Goal: Contribute content

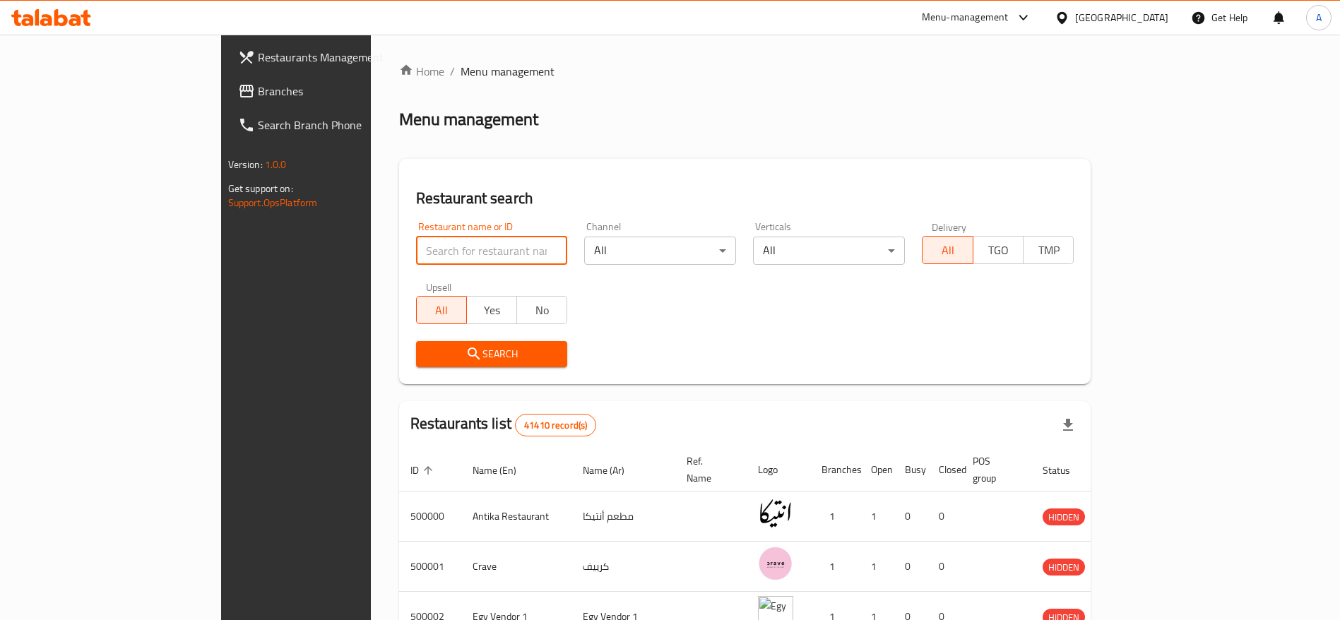
click at [416, 256] on input "search" at bounding box center [492, 251] width 152 height 28
type input "chef [PERSON_NAME]"
click button "Search" at bounding box center [492, 354] width 152 height 26
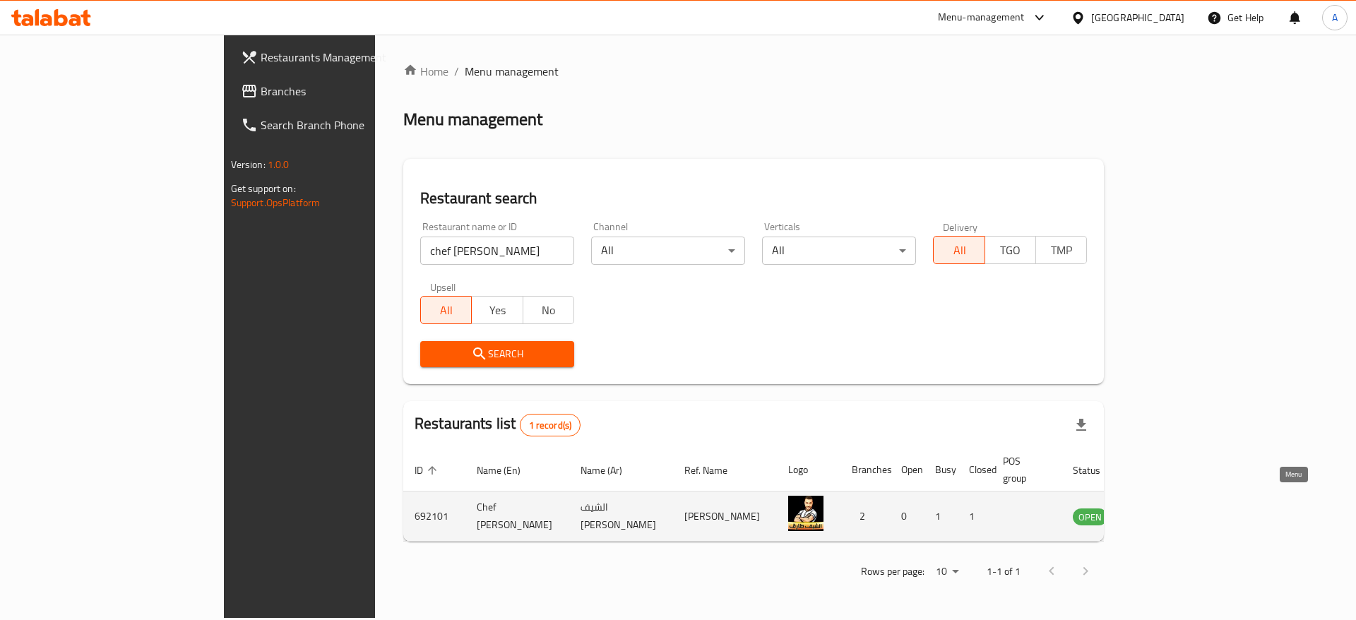
click at [1173, 508] on link "enhanced table" at bounding box center [1160, 516] width 26 height 17
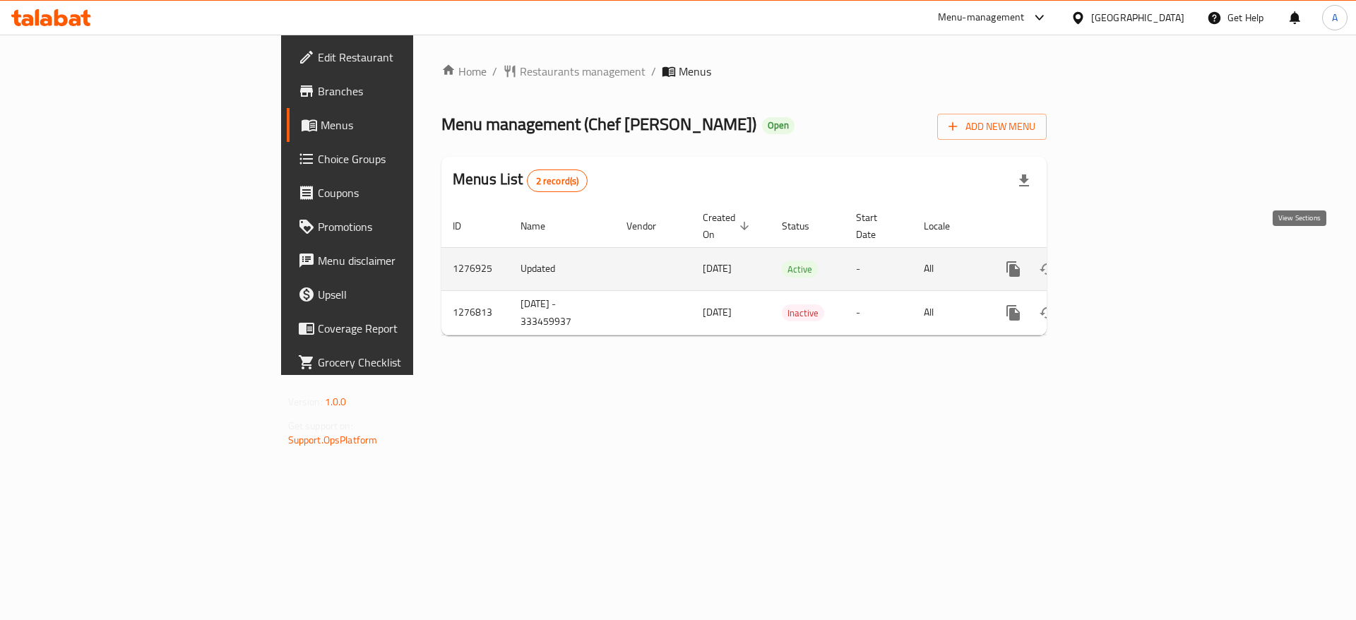
click at [1124, 261] on icon "enhanced table" at bounding box center [1115, 269] width 17 height 17
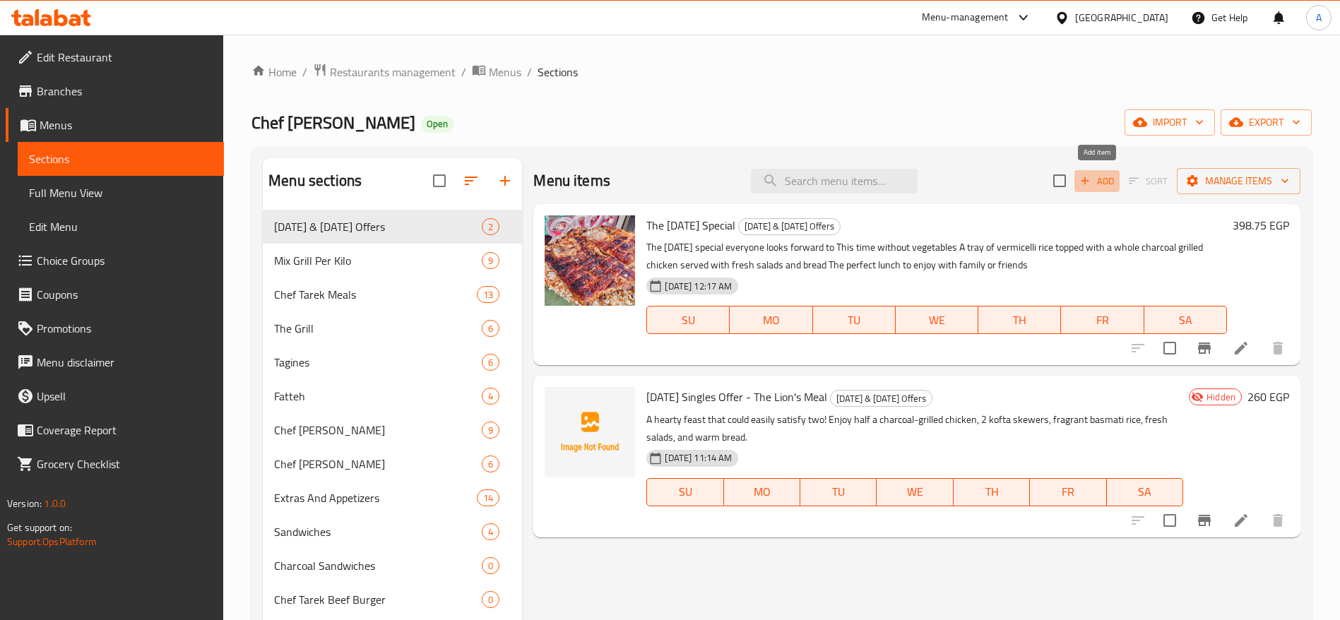
click at [1098, 179] on span "Add" at bounding box center [1097, 181] width 38 height 16
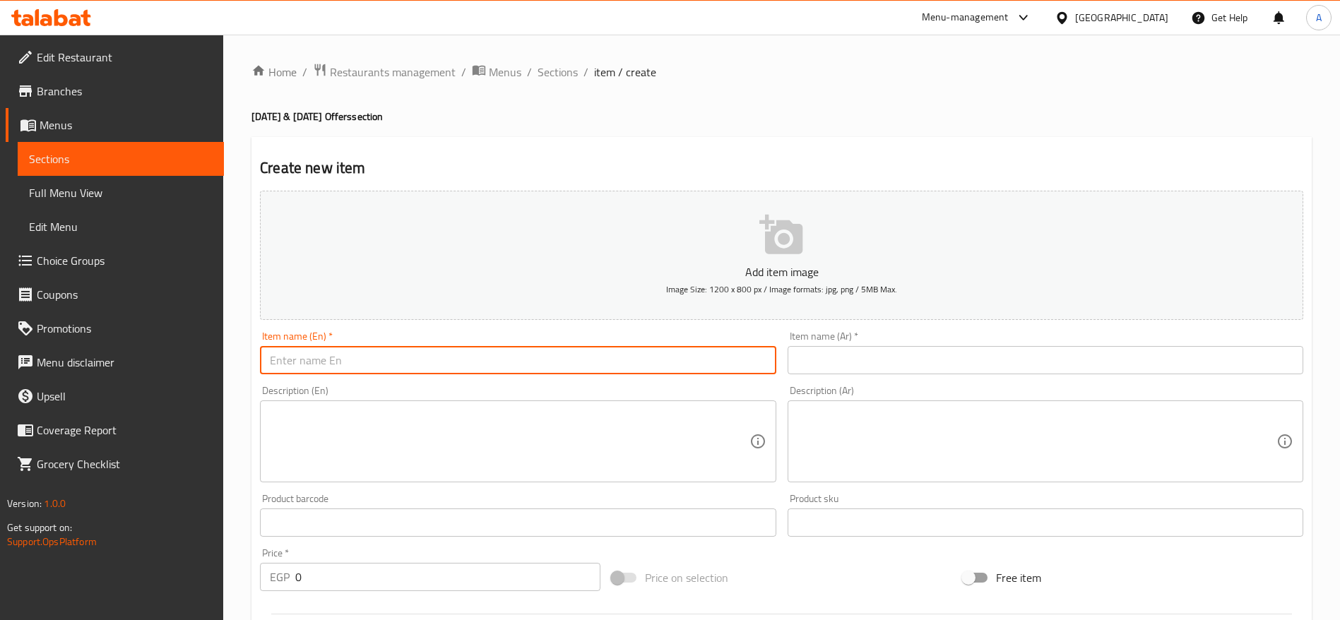
click at [583, 357] on input "text" at bounding box center [518, 360] width 516 height 28
paste input "[DATE] Offer from Chef Tarek Restaurant"
type input "[DATE] Offer from Chef Tarek Restaurant"
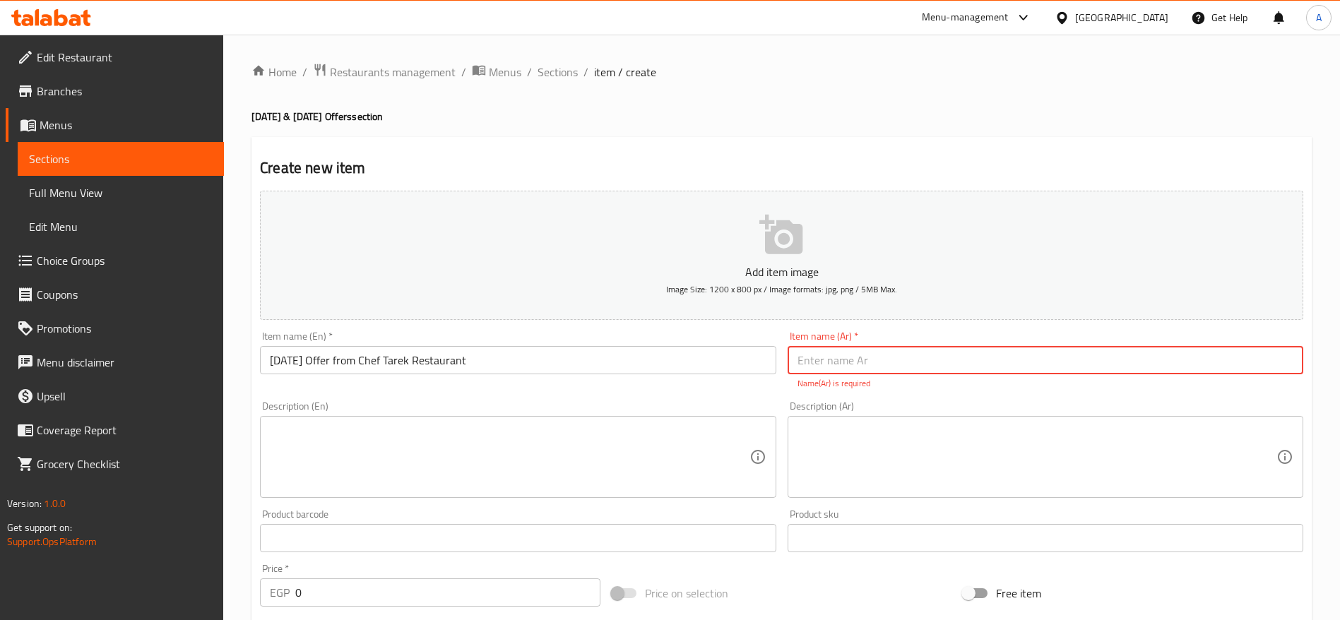
paste input "عرض التلات من مطعم الشيف [PERSON_NAME]"
type input "عرض التلات من مطعم الشيف [PERSON_NAME]"
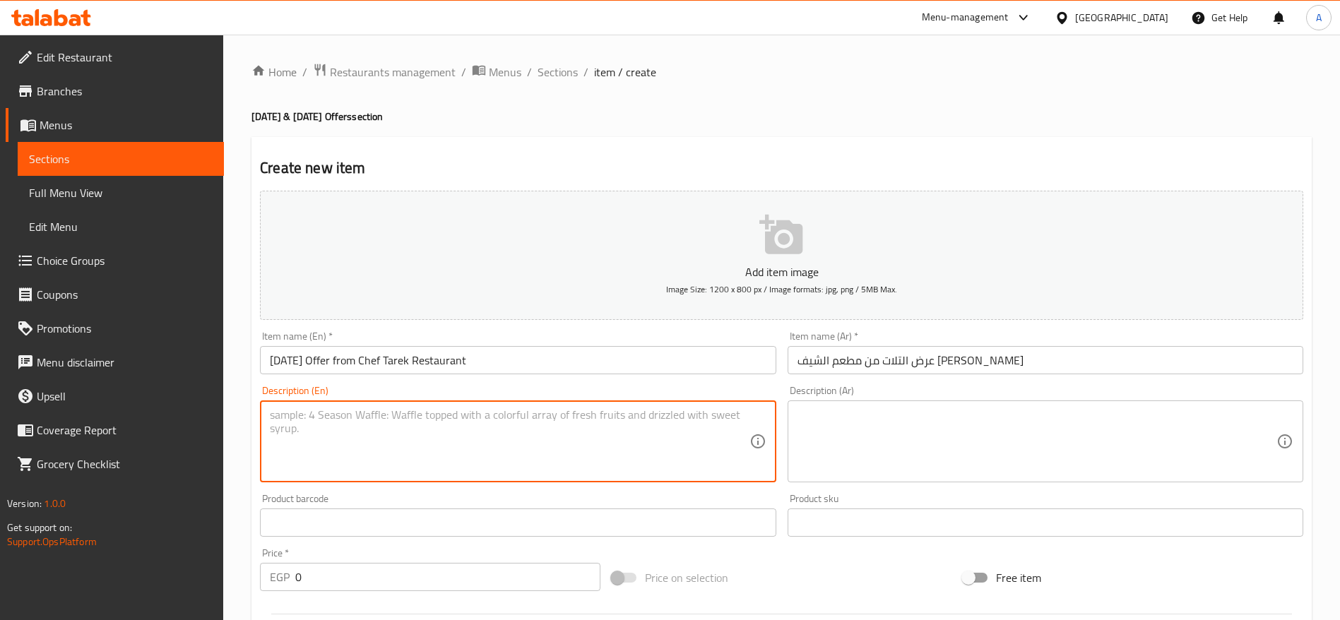
click at [709, 449] on textarea at bounding box center [509, 441] width 479 height 67
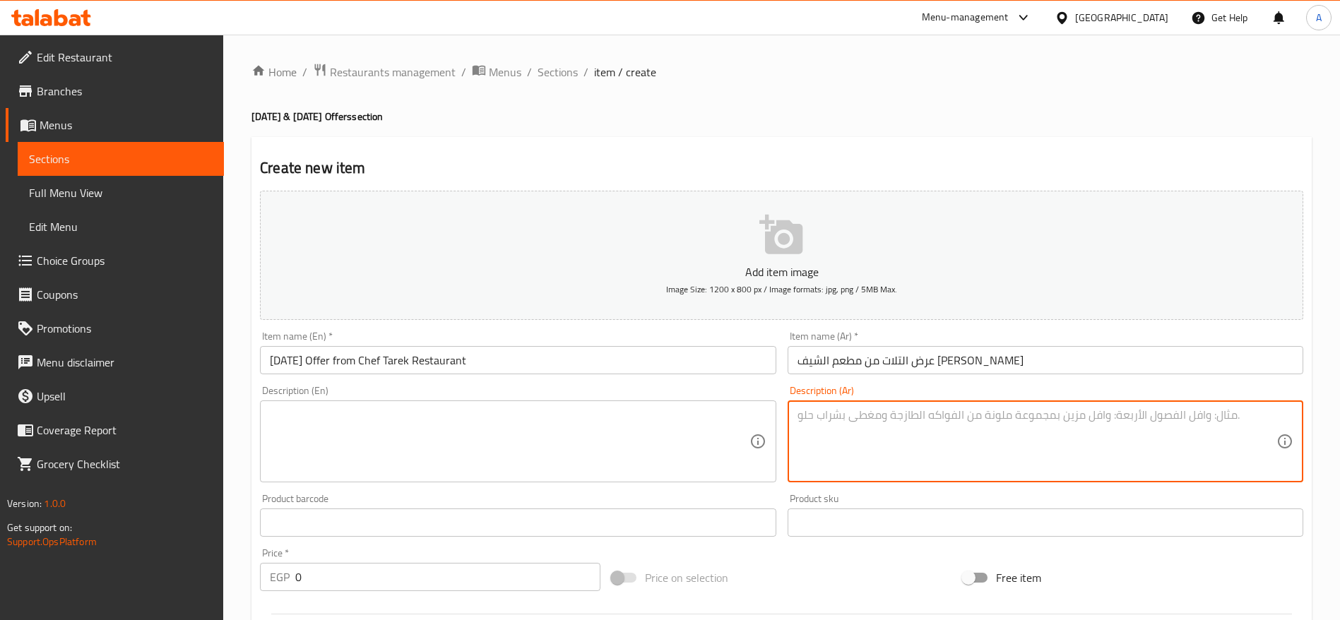
click at [952, 431] on textarea at bounding box center [1036, 441] width 479 height 67
paste textarea "Enjoy our Special Shish Tawook Meal a real masterpiece A delicious plate that f…"
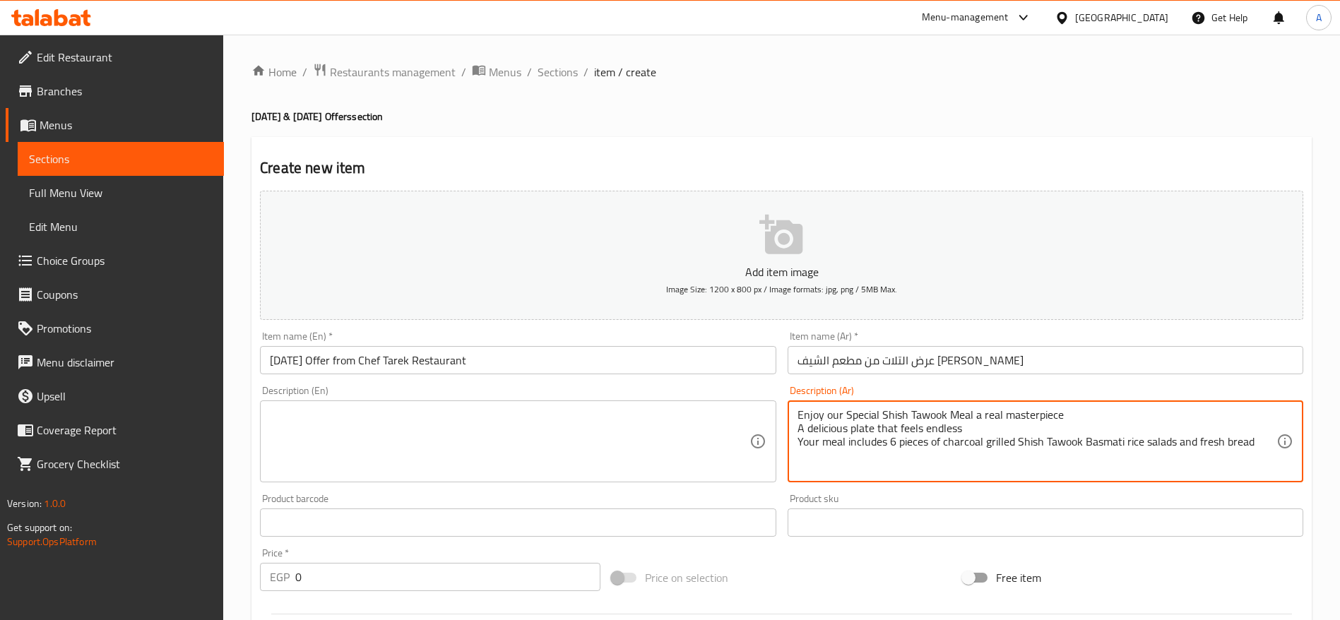
type textarea "Enjoy our Special Shish Tawook Meal a real masterpiece A delicious plate that f…"
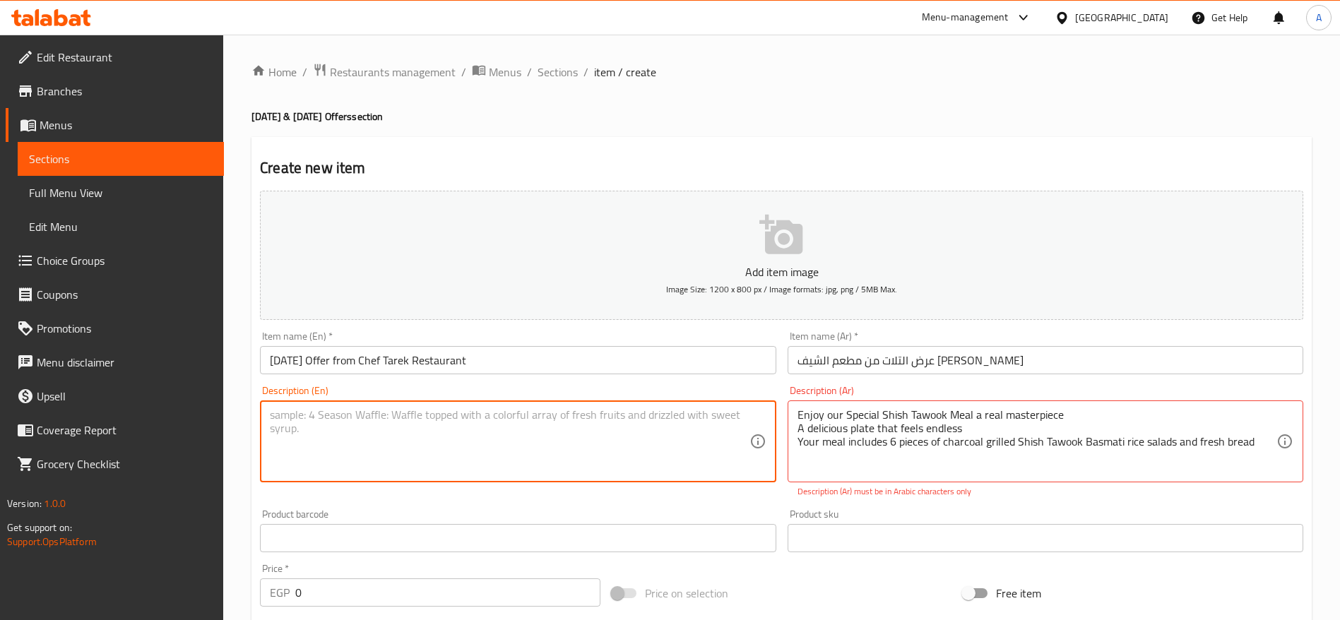
click at [639, 433] on textarea at bounding box center [509, 441] width 479 height 67
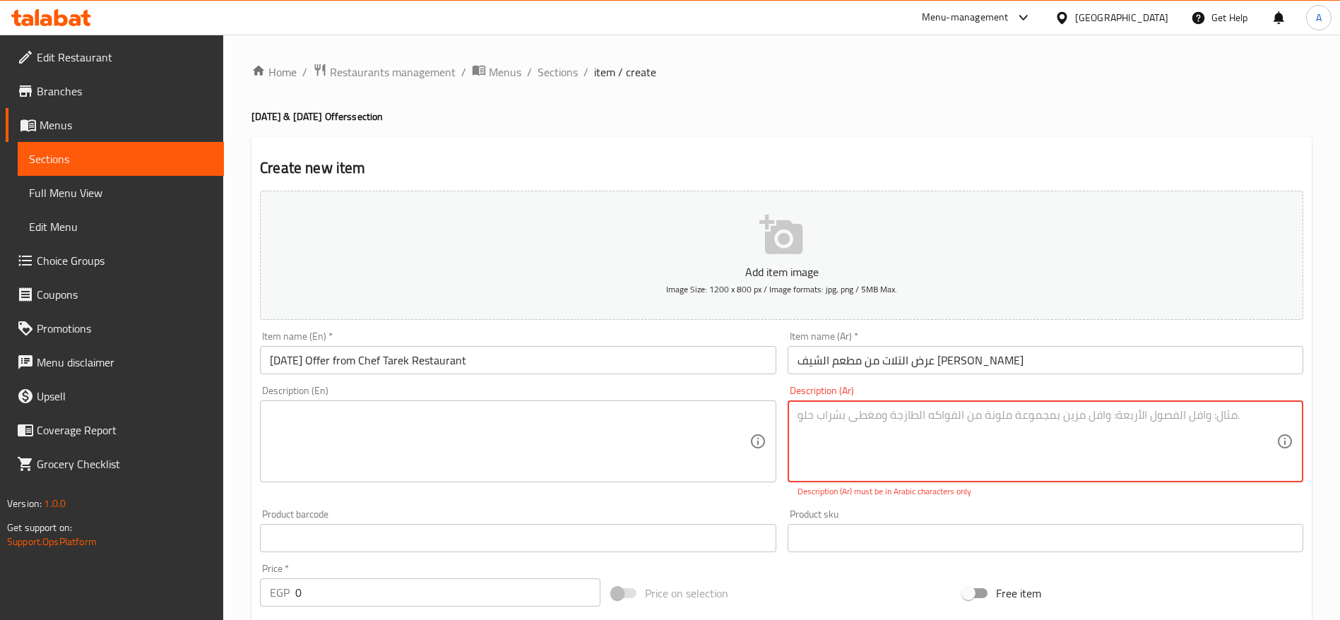
paste textarea "عرض التلات من مطعم الشيف [PERSON_NAME]"
type textarea "عرض التلات من مطعم الشيف [PERSON_NAME]"
paste textarea "استمتع بوجبة الشيش طاووك المميزة وجبة عظيمة بكل معنى الكلمة وجبة تشبعك ومش هتخل…"
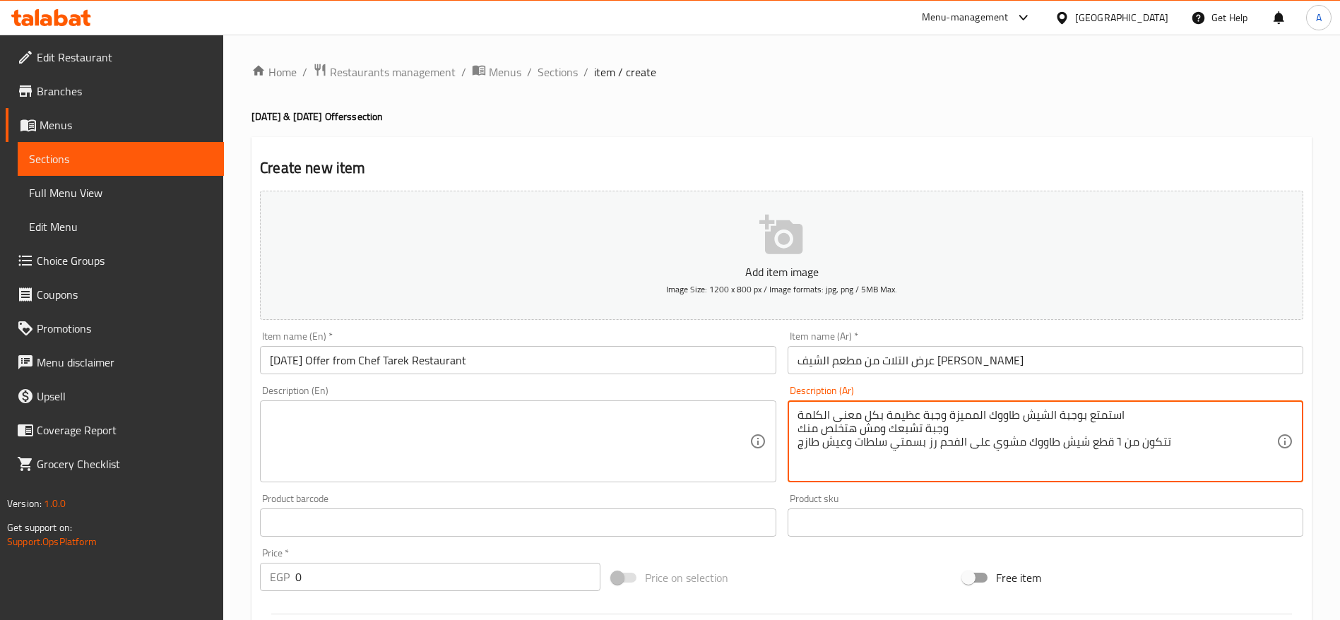
type textarea "استمتع بوجبة الشيش طاووك المميزة وجبة عظيمة بكل معنى الكلمة وجبة تشبعك ومش هتخل…"
click at [646, 423] on textarea at bounding box center [509, 441] width 479 height 67
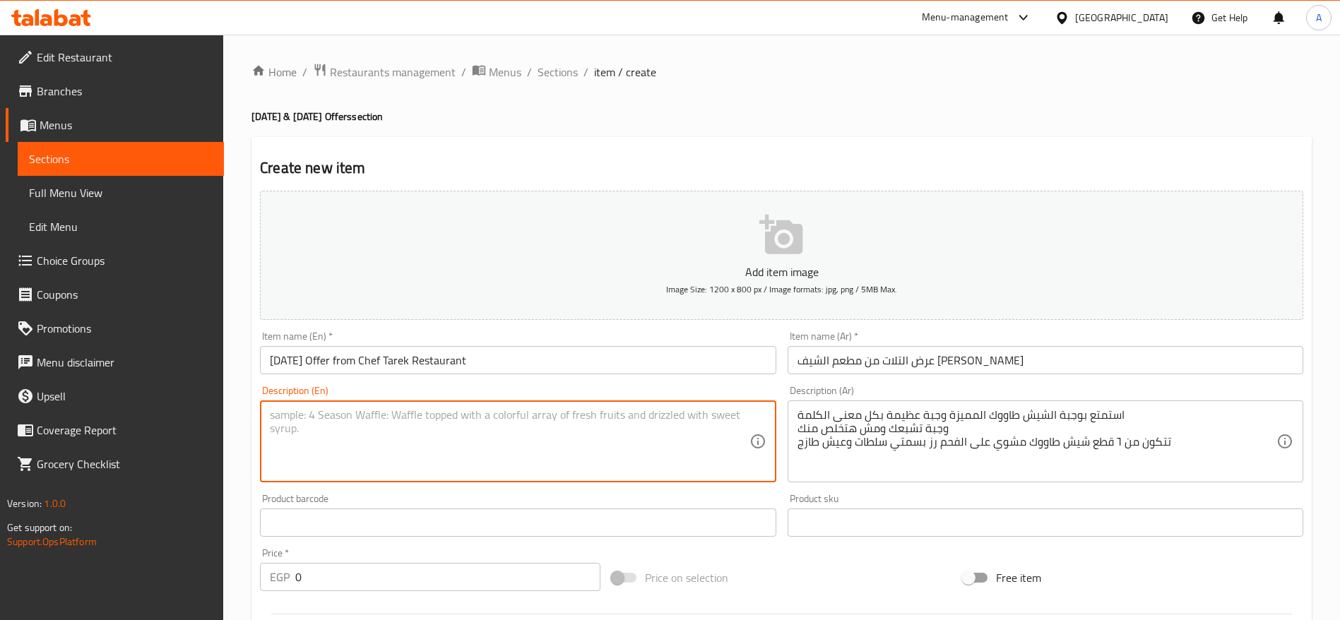
paste textarea "Enjoy our Special Shish Tawook Meal a real masterpiece A delicious plate that f…"
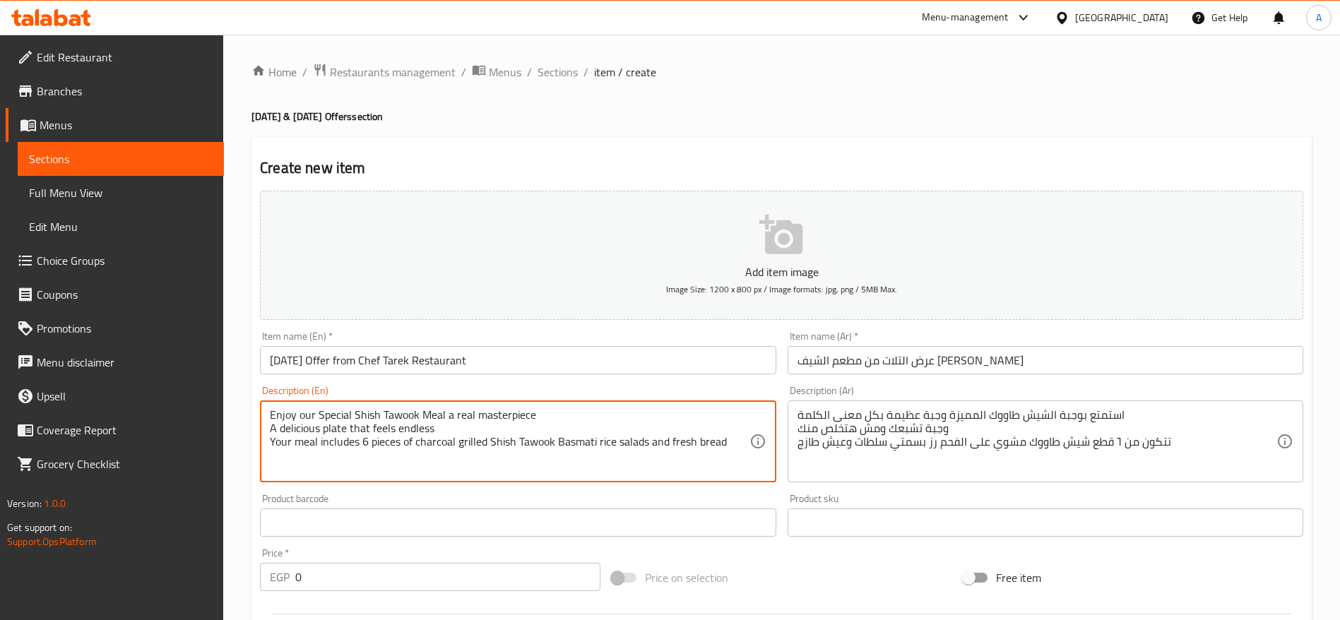
type textarea "Enjoy our Special Shish Tawook Meal a real masterpiece A delicious plate that f…"
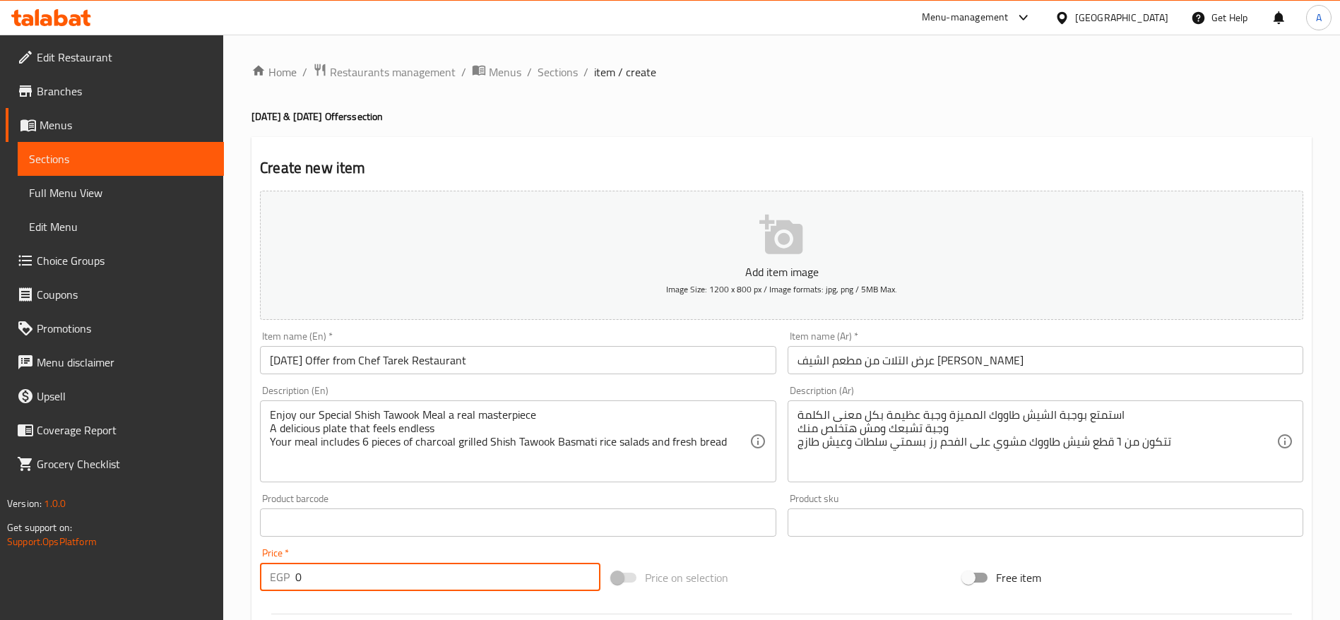
click at [472, 574] on input "0" at bounding box center [447, 577] width 305 height 28
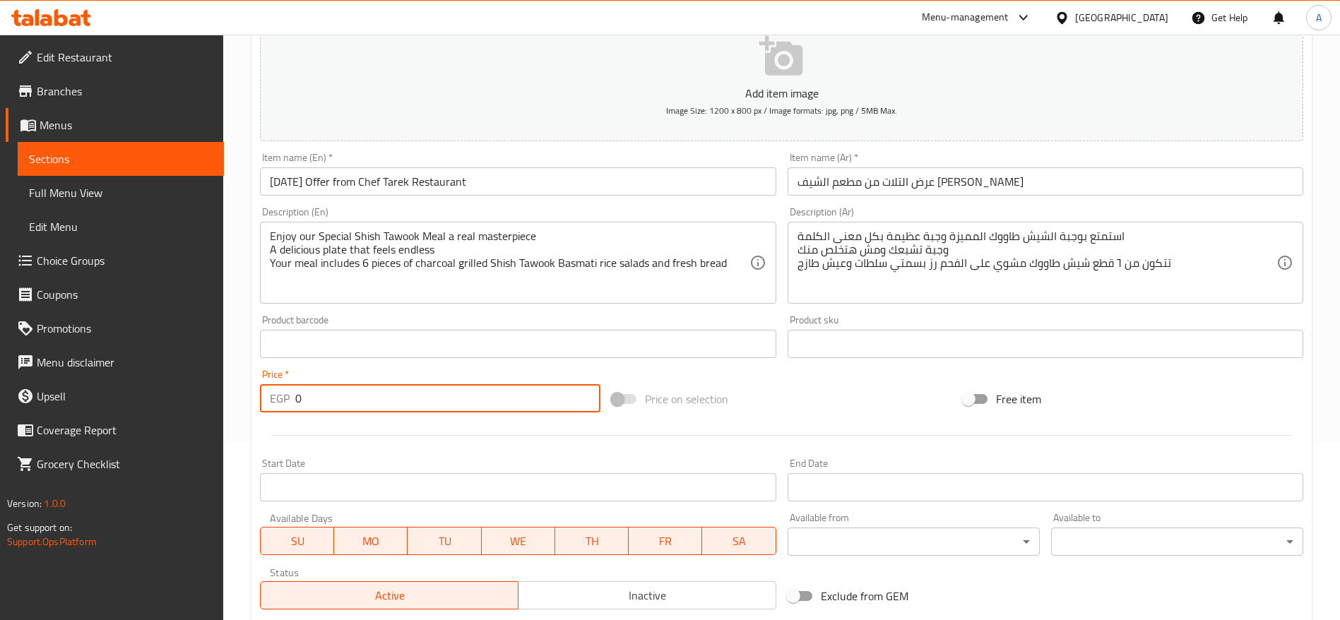
scroll to position [175, 0]
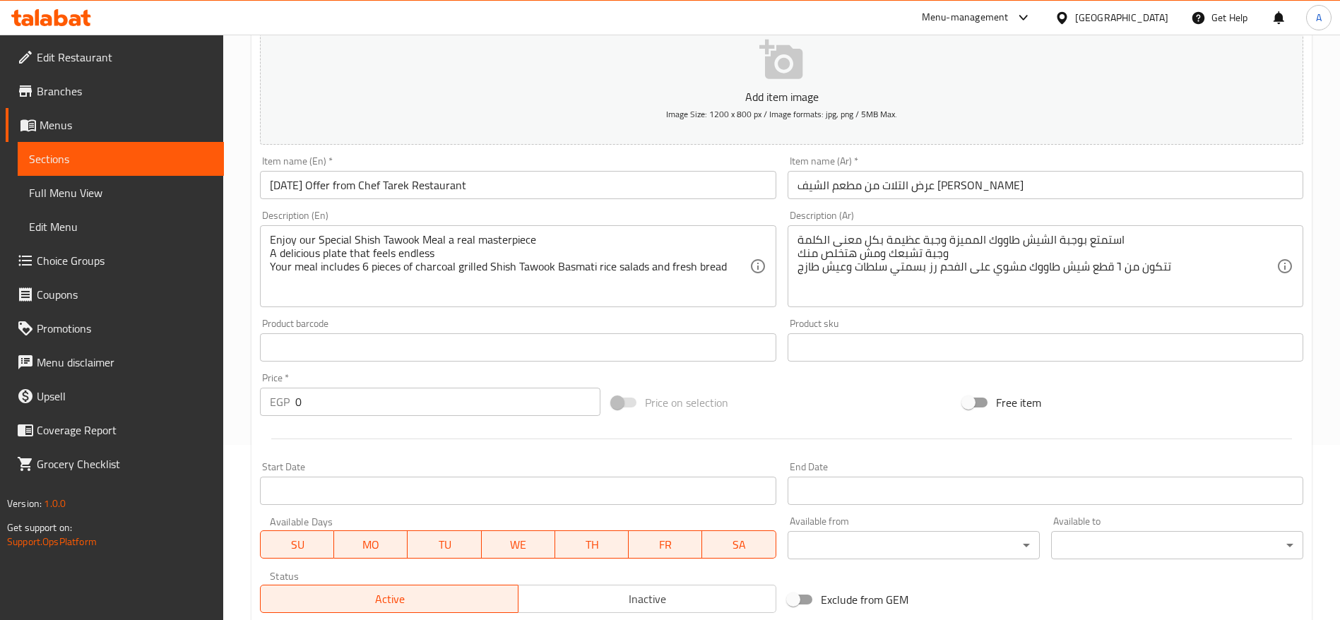
click at [413, 402] on input "0" at bounding box center [447, 402] width 305 height 28
paste input "178.75"
type input "178.75"
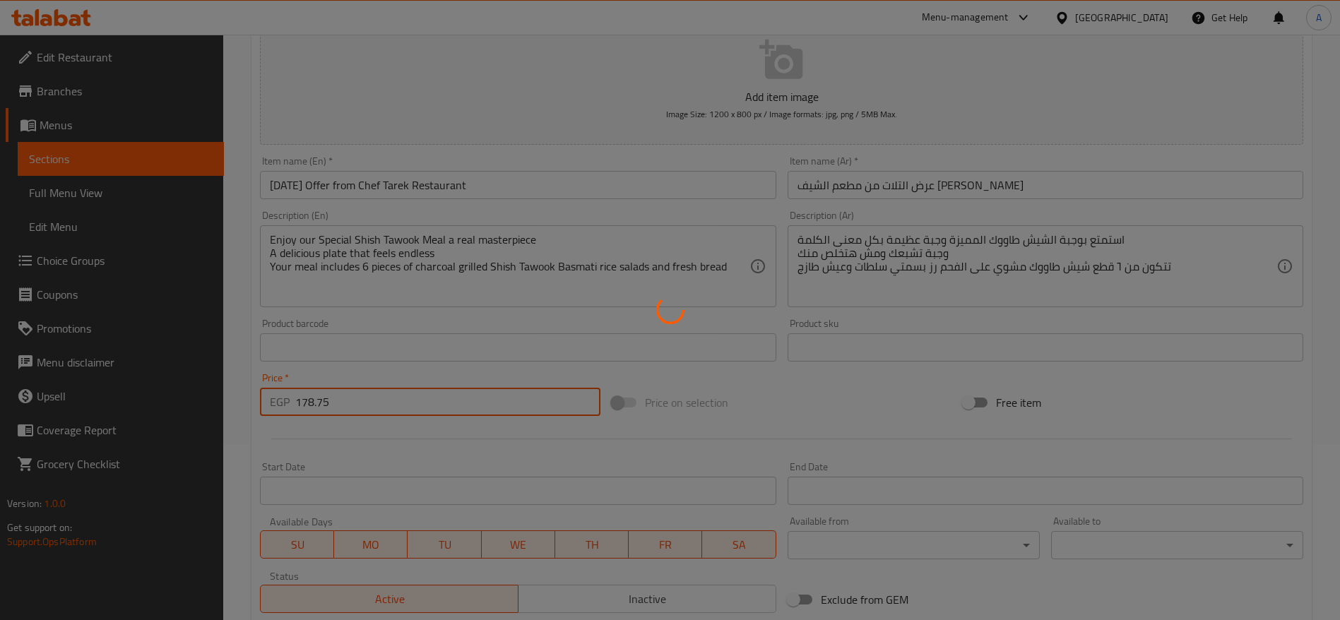
type input "0"
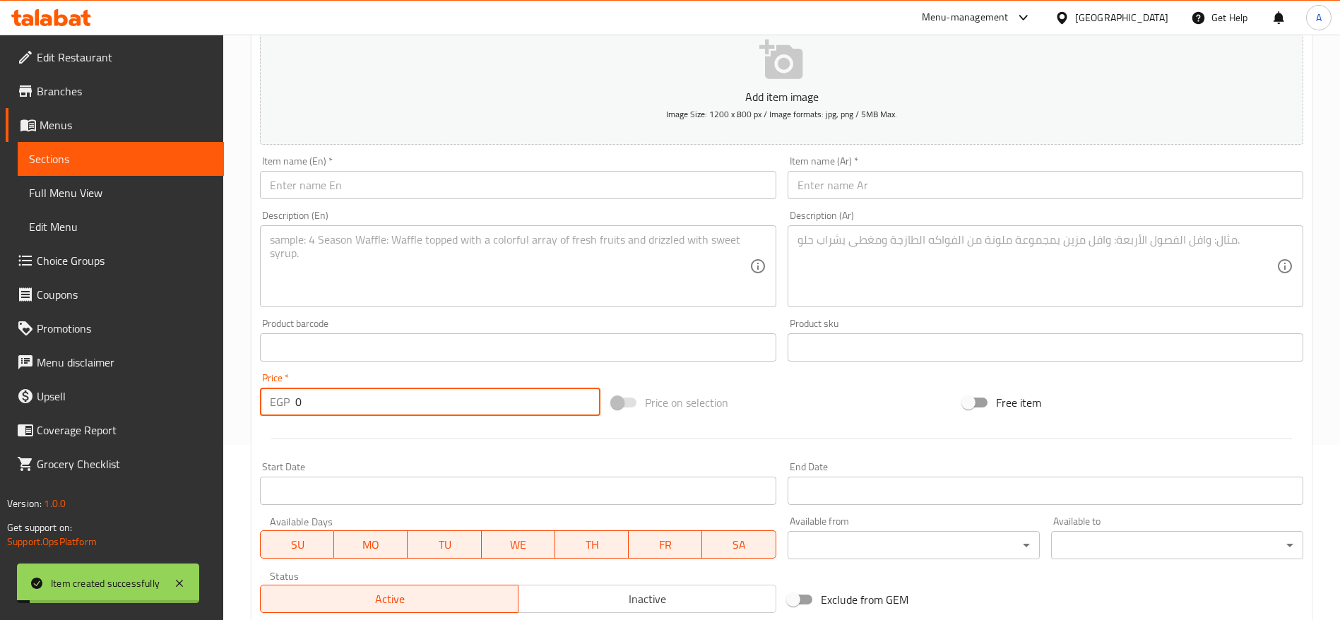
scroll to position [0, 0]
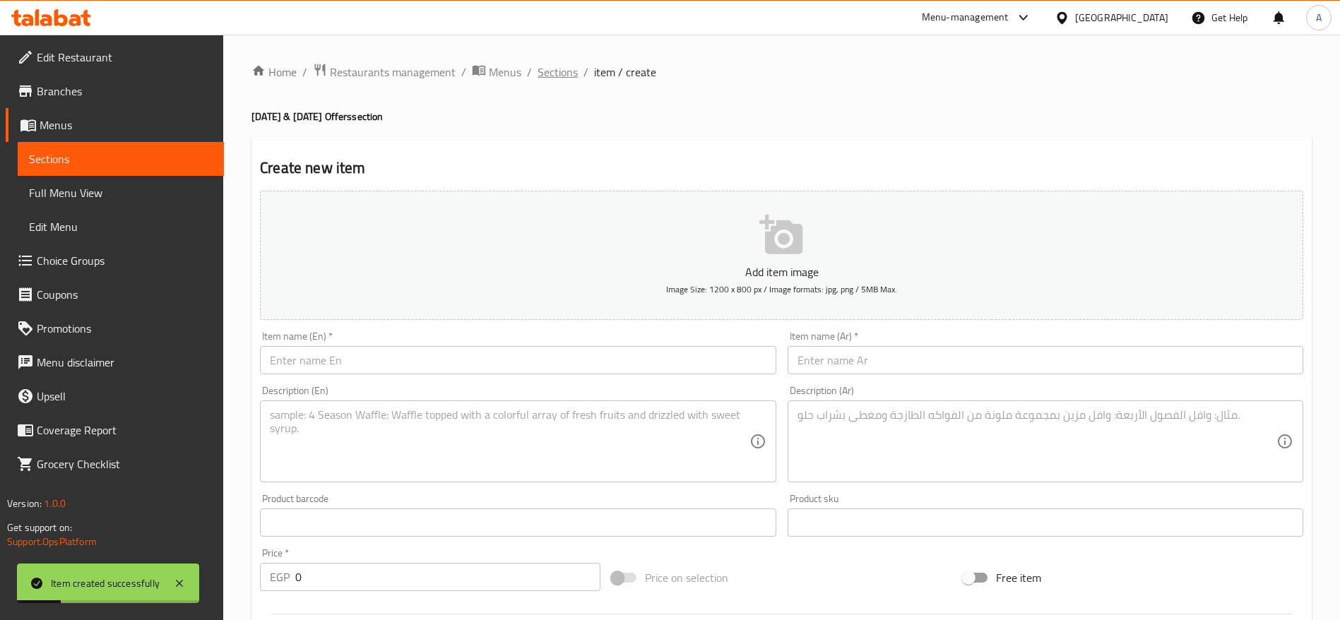
click at [550, 71] on span "Sections" at bounding box center [557, 72] width 40 height 17
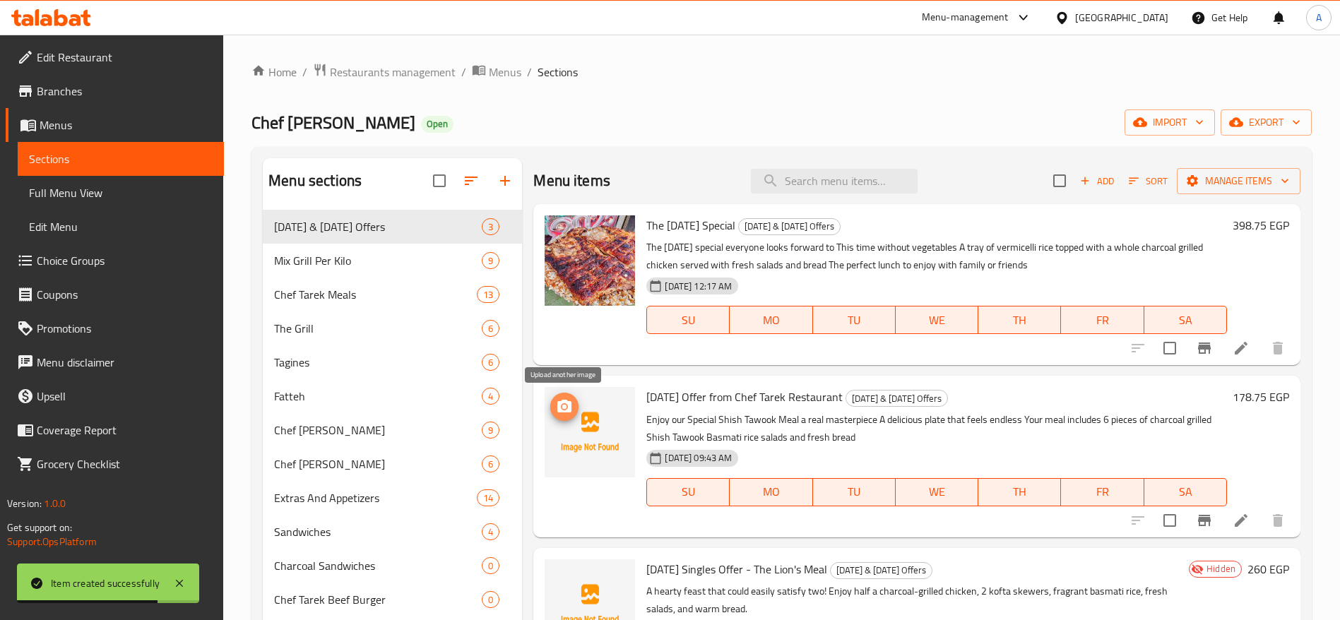
click at [562, 402] on icon "upload picture" at bounding box center [564, 406] width 14 height 13
click at [564, 410] on icon "upload picture" at bounding box center [564, 406] width 17 height 17
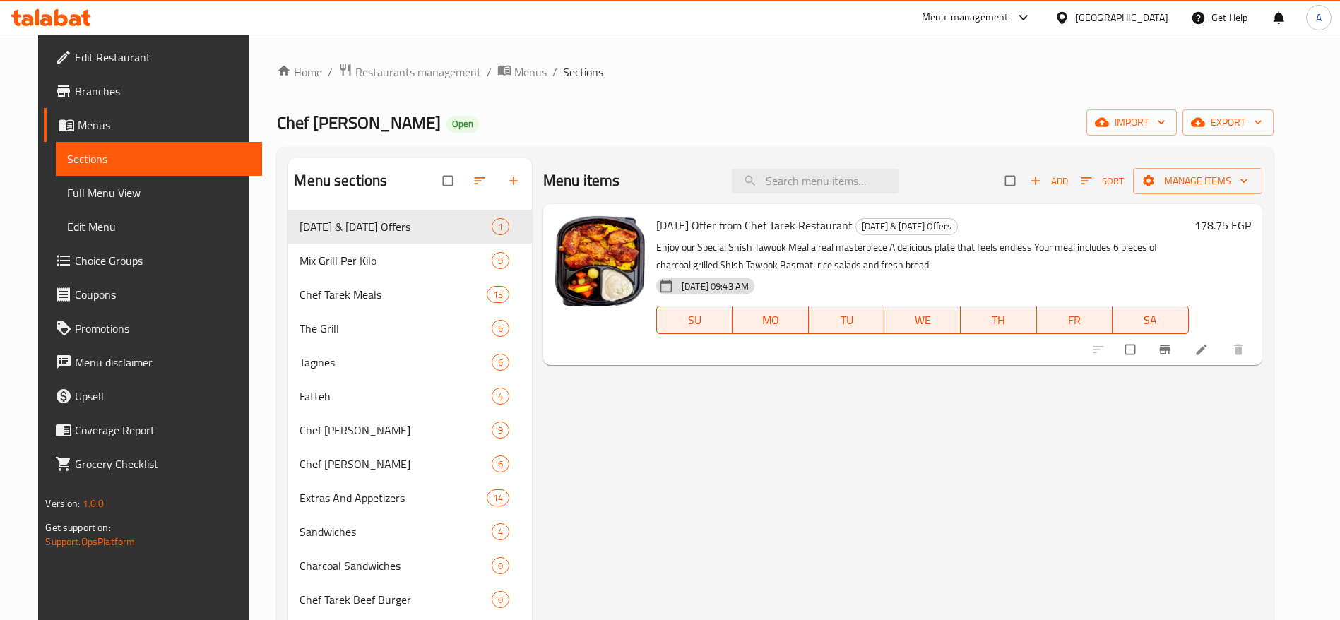
click at [80, 17] on icon at bounding box center [75, 20] width 12 height 12
